Goal: Transaction & Acquisition: Purchase product/service

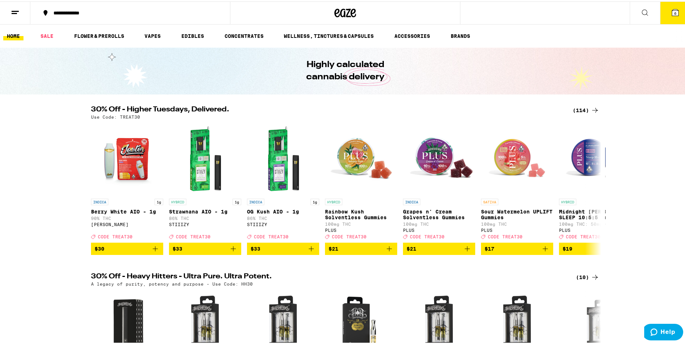
click at [671, 12] on button "6" at bounding box center [675, 11] width 30 height 22
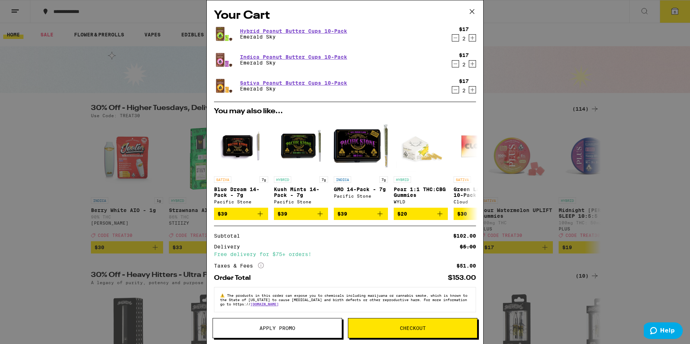
click at [471, 11] on icon at bounding box center [472, 11] width 4 height 4
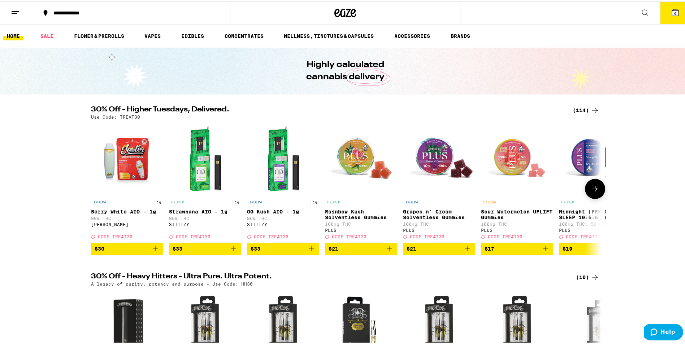
click at [593, 191] on icon at bounding box center [594, 187] width 9 height 9
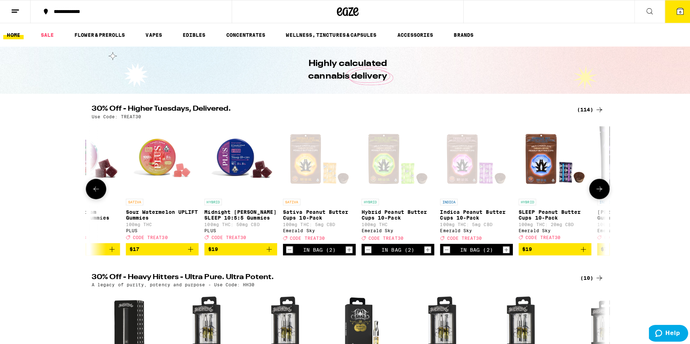
scroll to position [0, 429]
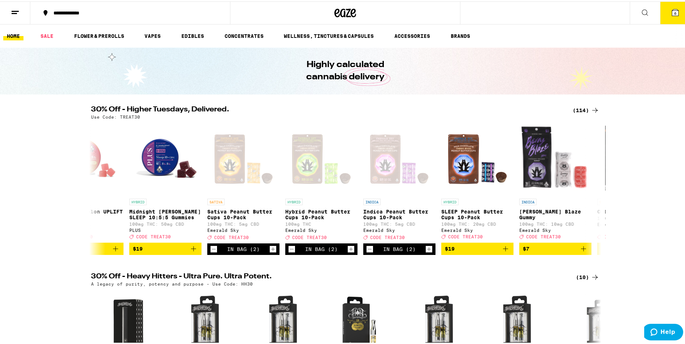
click at [672, 13] on icon at bounding box center [675, 11] width 6 height 6
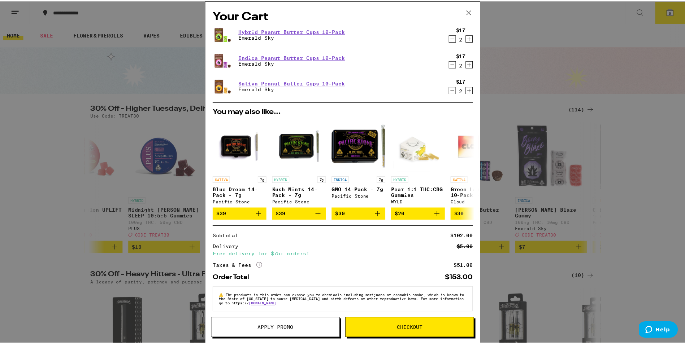
scroll to position [7, 0]
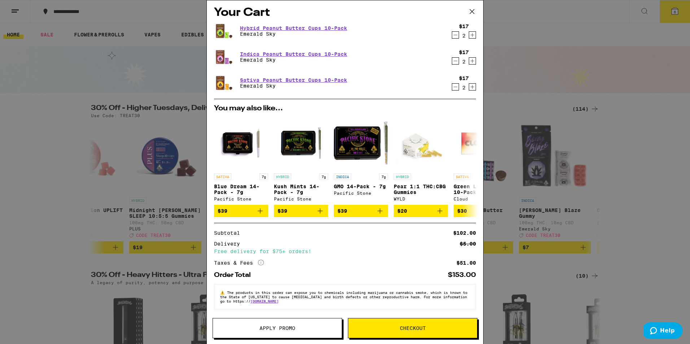
click at [284, 330] on span "Apply Promo" at bounding box center [277, 328] width 36 height 5
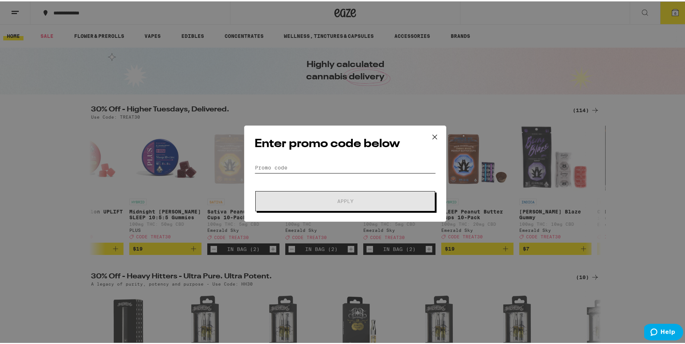
click at [278, 166] on input "Promo Code" at bounding box center [344, 166] width 181 height 11
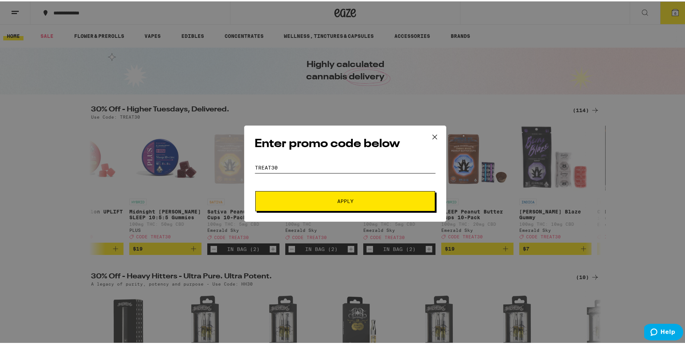
type input "treAT30"
click at [345, 199] on span "Apply" at bounding box center [345, 199] width 16 height 5
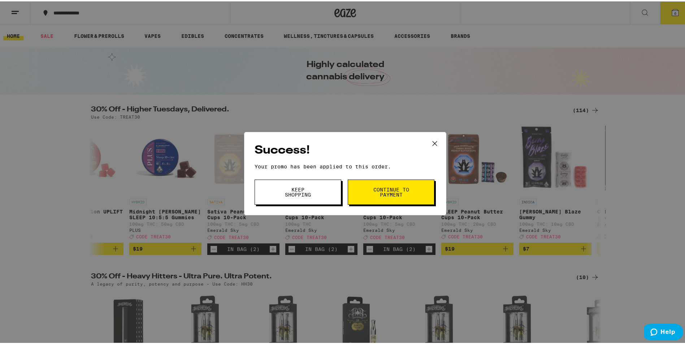
click at [394, 191] on span "Continue to payment" at bounding box center [390, 191] width 37 height 10
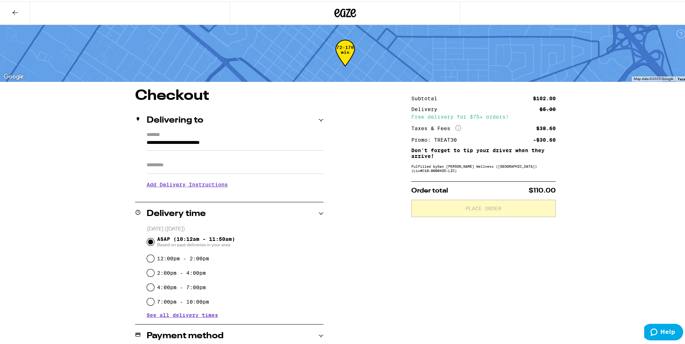
click at [190, 187] on h3 "Add Delivery Instructions" at bounding box center [235, 183] width 177 height 17
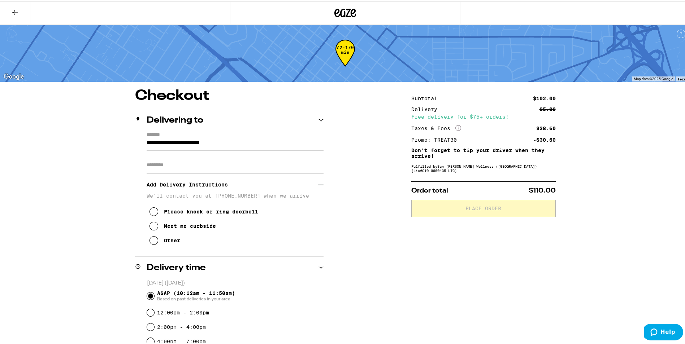
click at [149, 227] on icon at bounding box center [153, 225] width 9 height 9
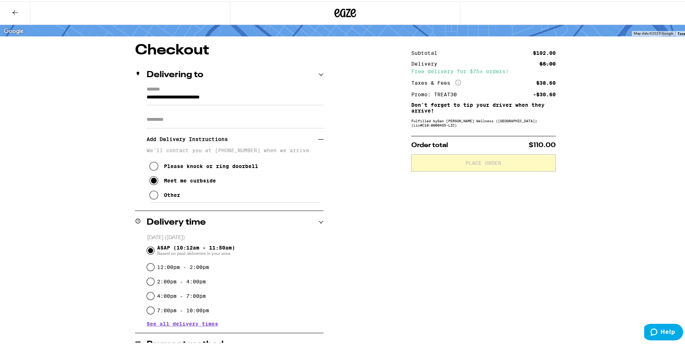
scroll to position [108, 0]
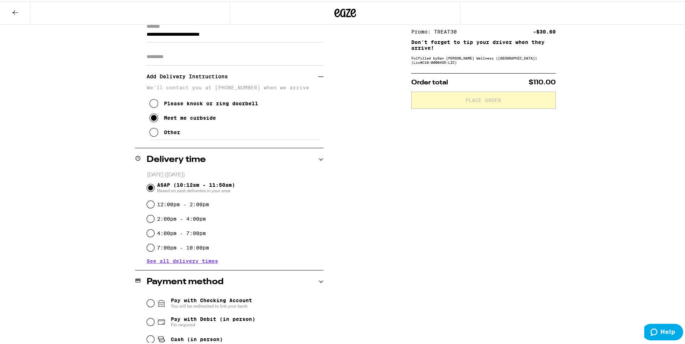
click at [455, 243] on div "Subtotal $102.00 Delivery $5.00 Free delivery for $75+ orders! Taxes & Fees Mor…" at bounding box center [483, 217] width 144 height 476
click at [149, 247] on input "7:00pm - 10:00pm" at bounding box center [150, 246] width 7 height 7
radio input "true"
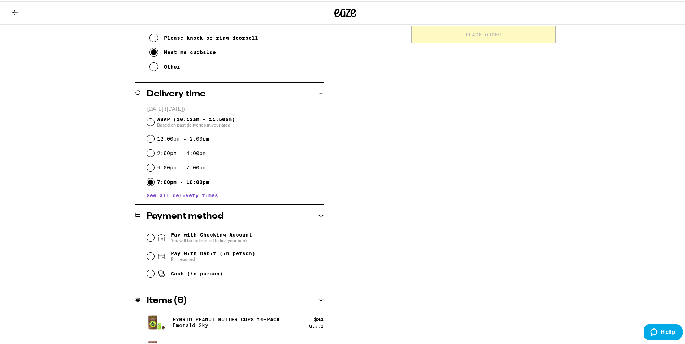
scroll to position [180, 0]
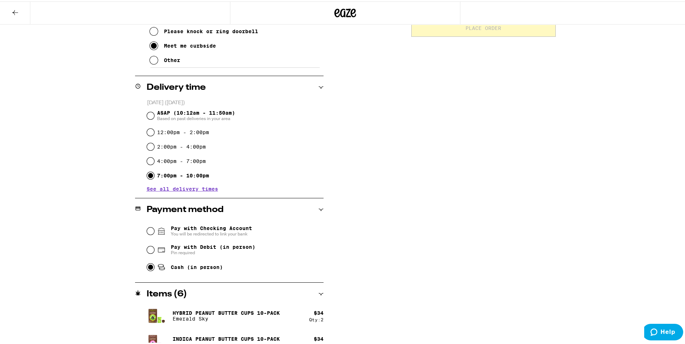
click at [147, 267] on input "Cash (in person)" at bounding box center [150, 265] width 7 height 7
radio input "true"
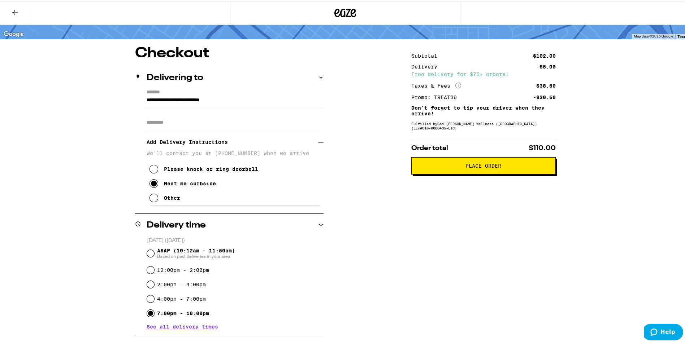
scroll to position [39, 0]
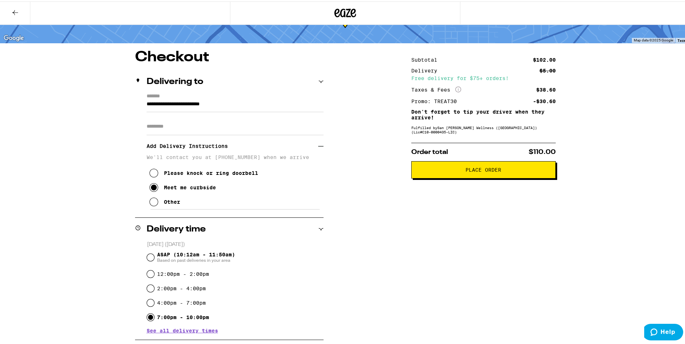
click at [468, 171] on span "Place Order" at bounding box center [483, 168] width 36 height 5
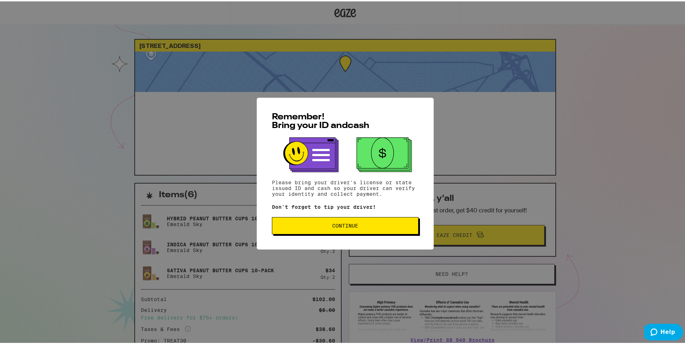
click at [353, 227] on span "Continue" at bounding box center [345, 224] width 26 height 5
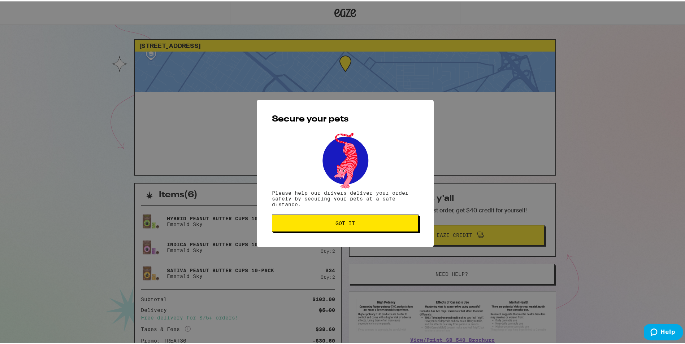
click at [352, 227] on button "Got it" at bounding box center [345, 221] width 147 height 17
